Goal: Task Accomplishment & Management: Manage account settings

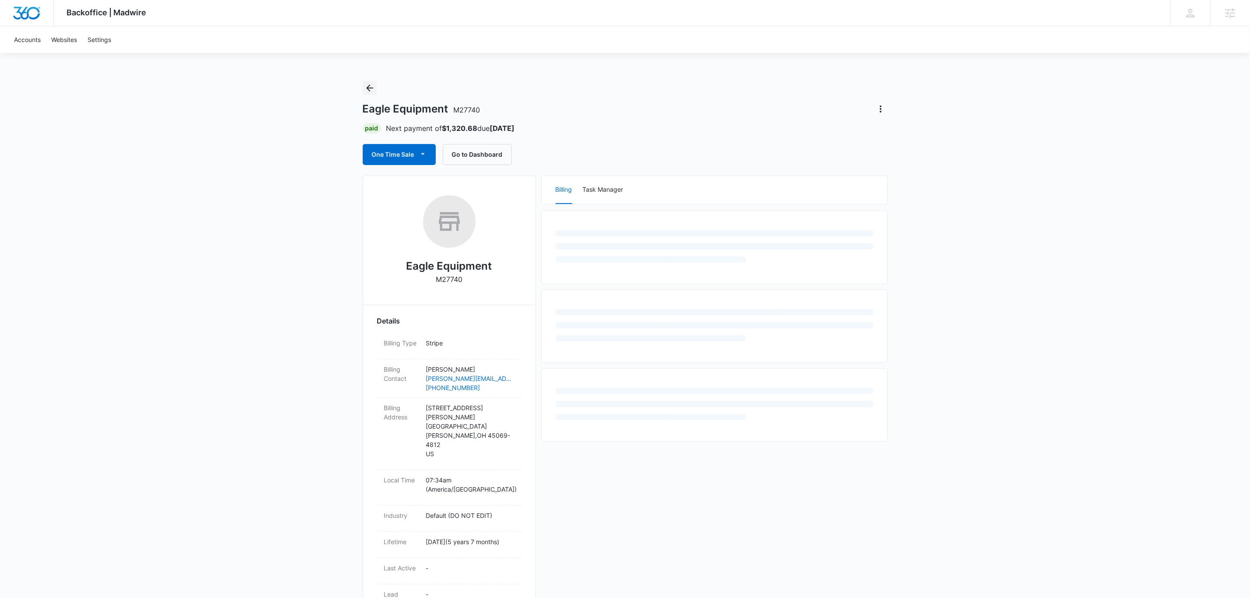
drag, startPoint x: 369, startPoint y: 86, endPoint x: 374, endPoint y: 87, distance: 5.3
click at [369, 86] on icon "Back" at bounding box center [369, 87] width 7 height 7
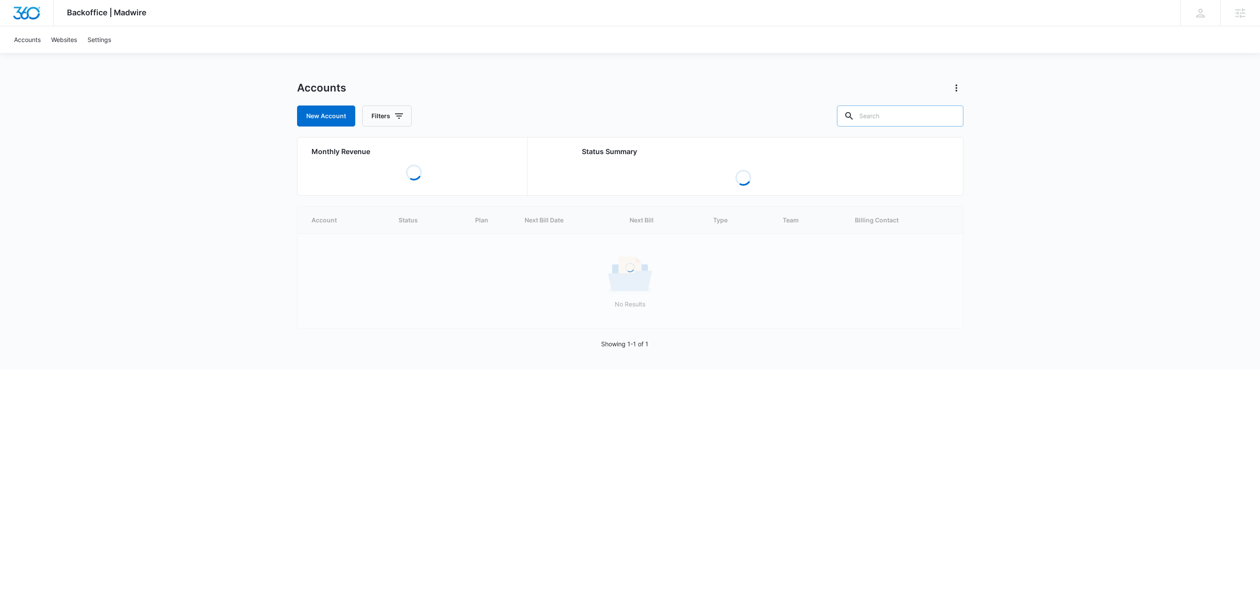
click at [879, 117] on input "text" at bounding box center [900, 115] width 126 height 21
type input "hifu"
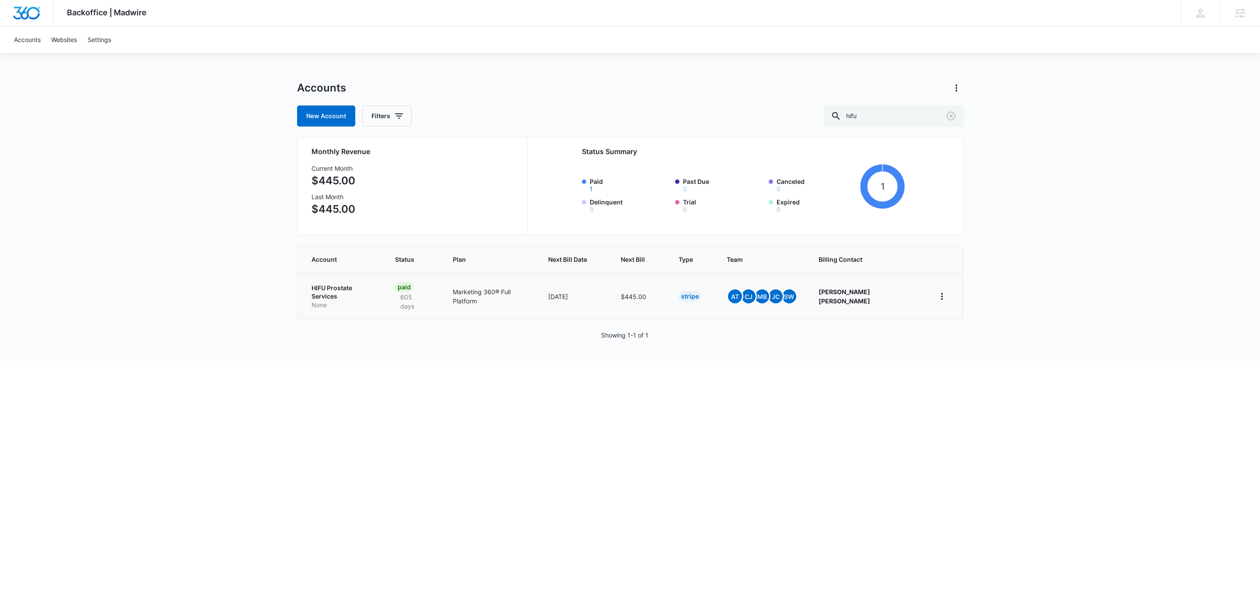
click at [344, 286] on p "HIFU Prostate Services" at bounding box center [343, 292] width 63 height 17
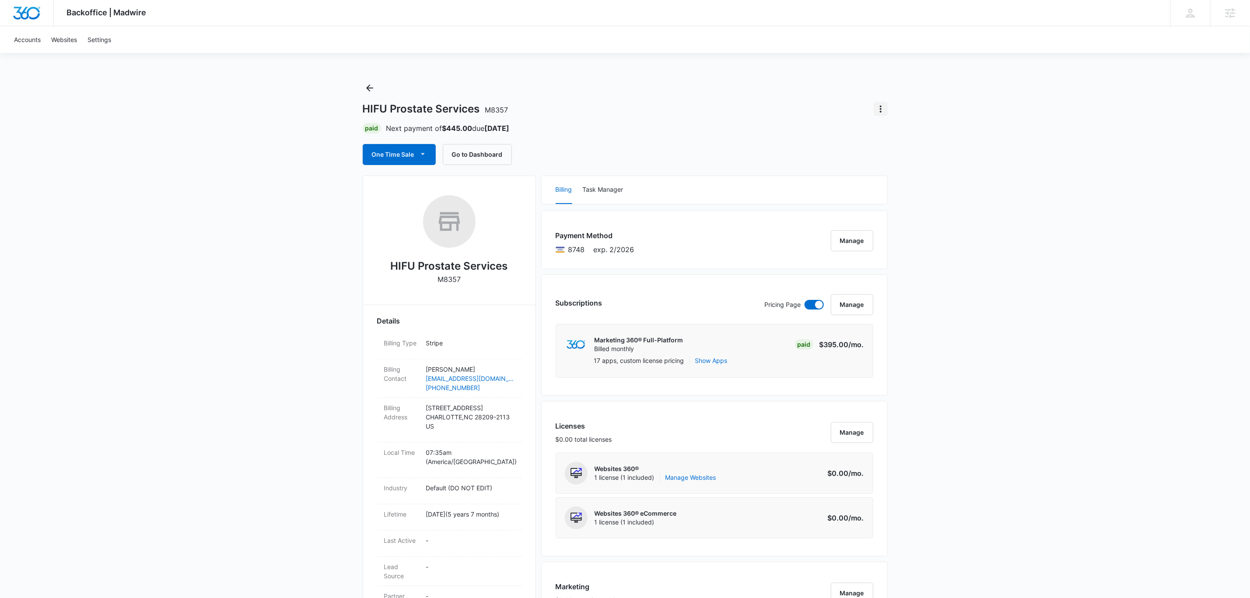
click at [885, 116] on button "Actions" at bounding box center [881, 109] width 14 height 14
click at [483, 366] on p "[PERSON_NAME]" at bounding box center [470, 369] width 88 height 9
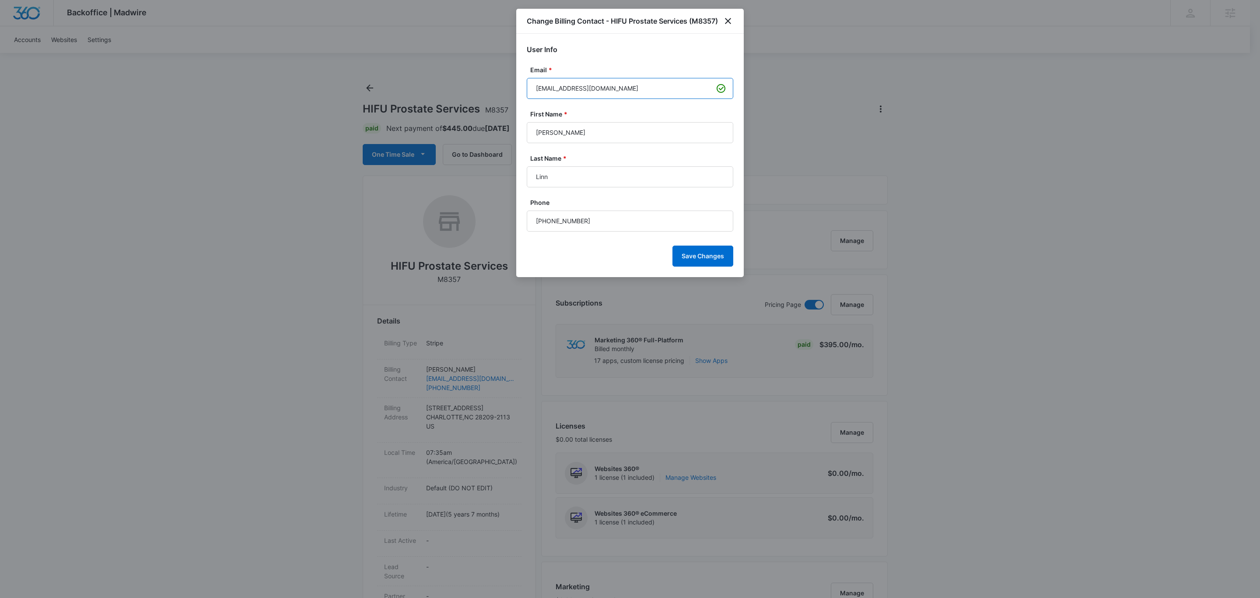
click at [661, 90] on input "[EMAIL_ADDRESS][DOMAIN_NAME]" at bounding box center [630, 88] width 207 height 21
paste input "<[PERSON_NAME].[PERSON_NAME]@agilitihealth"
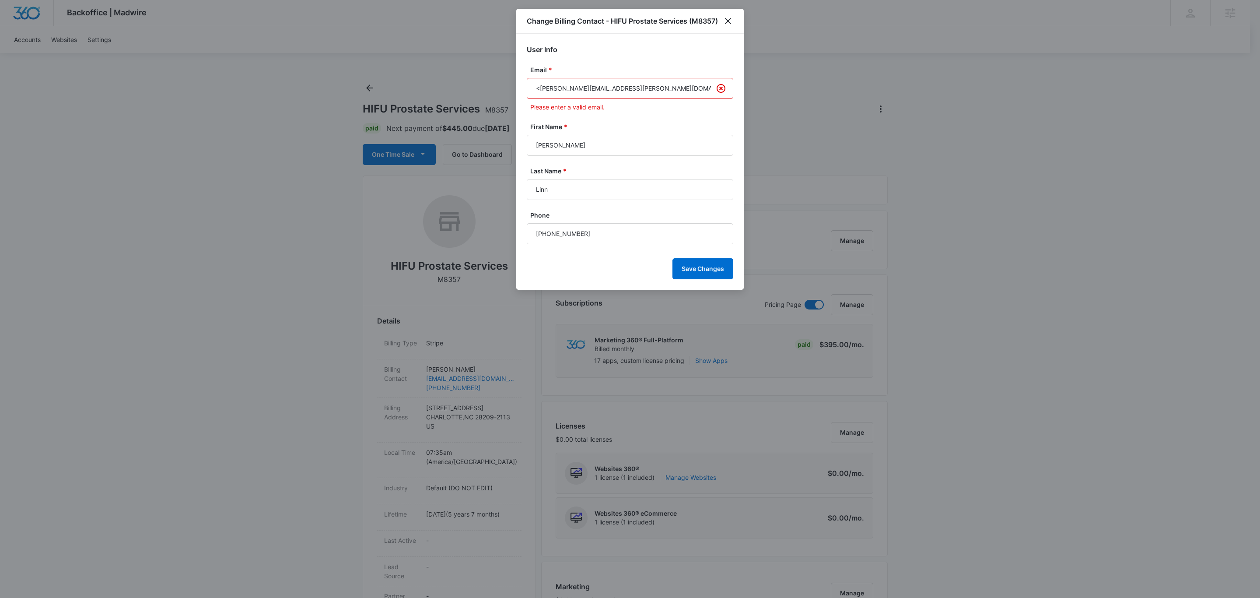
type input "[PERSON_NAME][EMAIL_ADDRESS][PERSON_NAME][DOMAIN_NAME]"
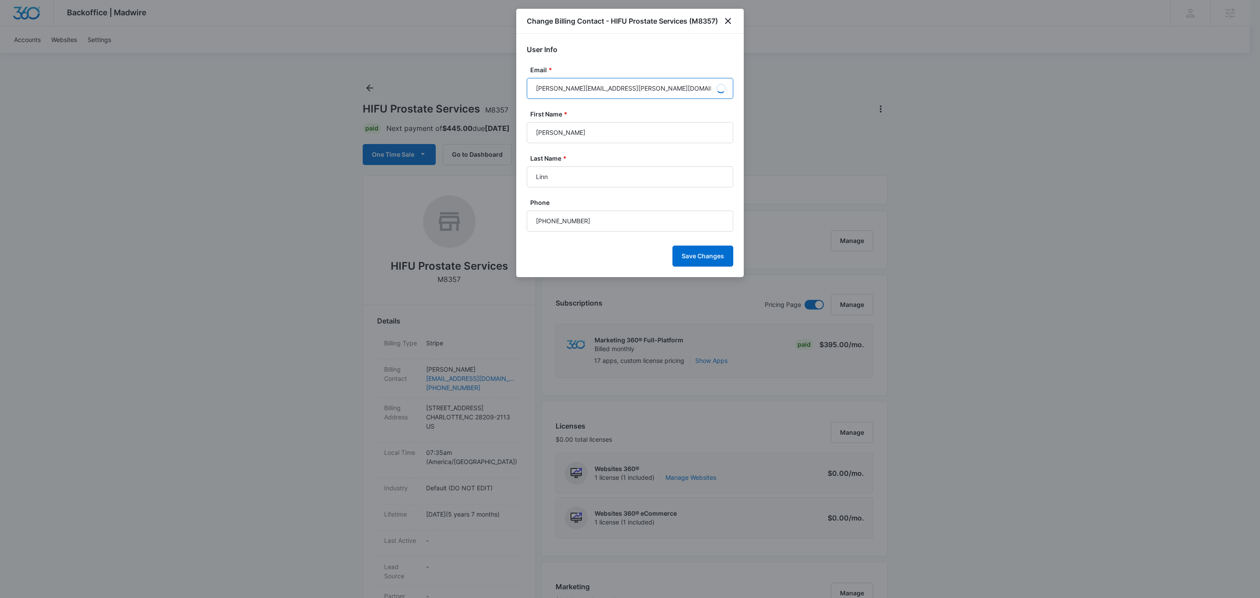
type input "[PERSON_NAME]"
type input "[PERSON_NAME][EMAIL_ADDRESS][PERSON_NAME][DOMAIN_NAME]"
click at [608, 219] on input "[PHONE_NUMBER]" at bounding box center [630, 221] width 207 height 21
paste input "[PHONE_NUMBER]"
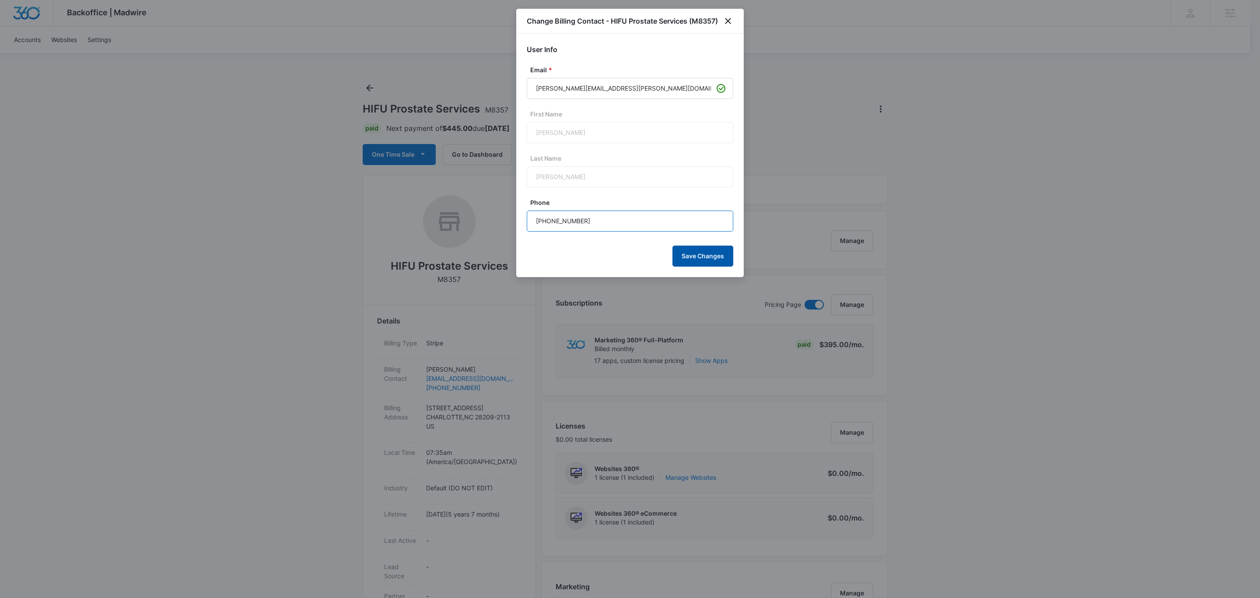
type input "[PHONE_NUMBER]"
click at [719, 257] on button "Save Changes" at bounding box center [703, 256] width 61 height 21
